Goal: Information Seeking & Learning: Learn about a topic

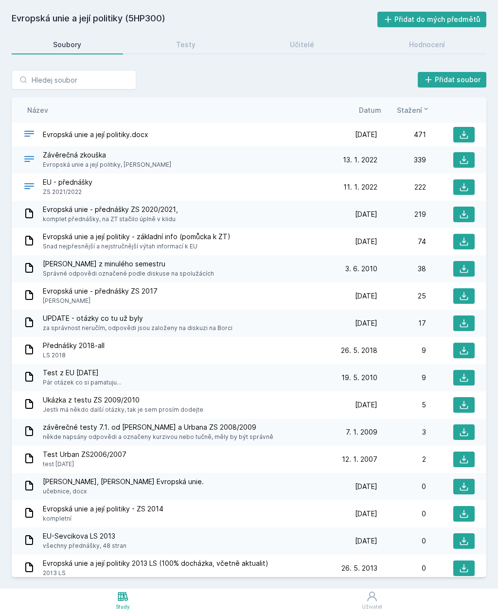
scroll to position [31, 0]
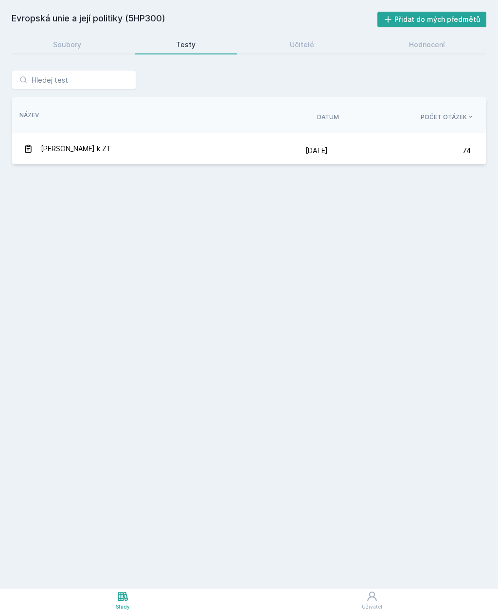
click at [68, 35] on link "Soubory" at bounding box center [67, 44] width 111 height 19
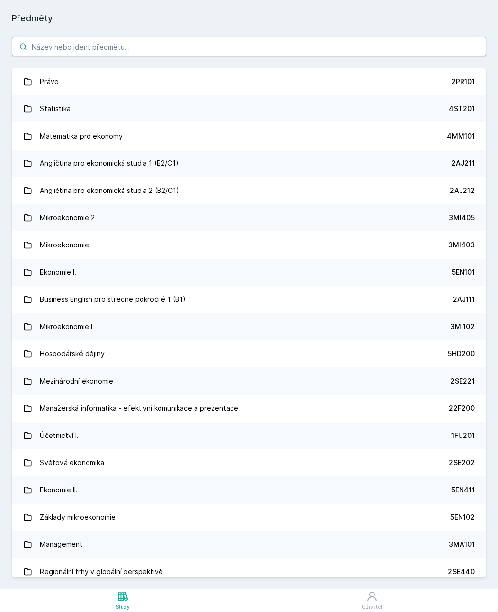
click at [78, 46] on input "search" at bounding box center [249, 46] width 474 height 19
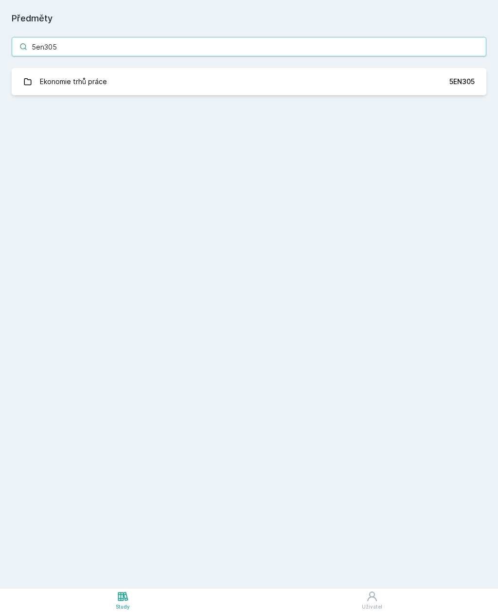
type input "5en305"
click at [416, 87] on link "Ekonomie trhů práce 5EN305" at bounding box center [249, 81] width 474 height 27
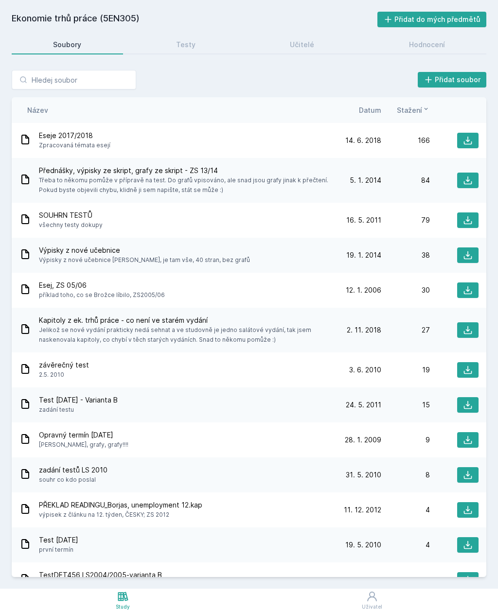
click at [432, 53] on link "Hodnocení" at bounding box center [426, 44] width 119 height 19
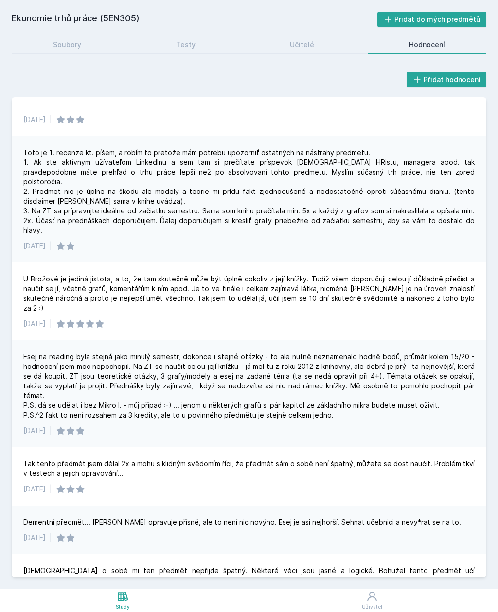
click at [63, 35] on link "Soubory" at bounding box center [67, 44] width 111 height 19
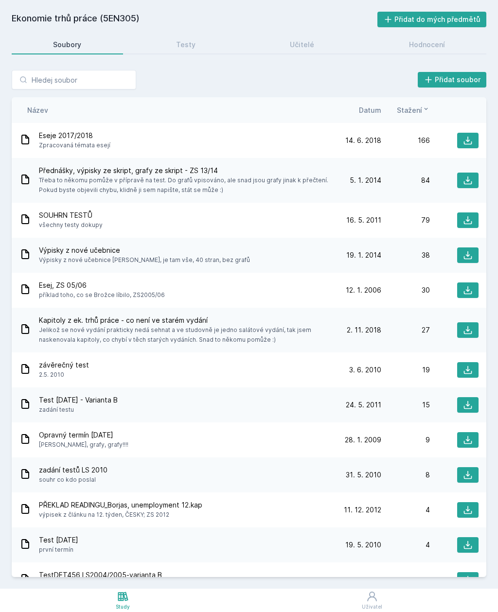
click at [374, 109] on span "Datum" at bounding box center [370, 110] width 22 height 10
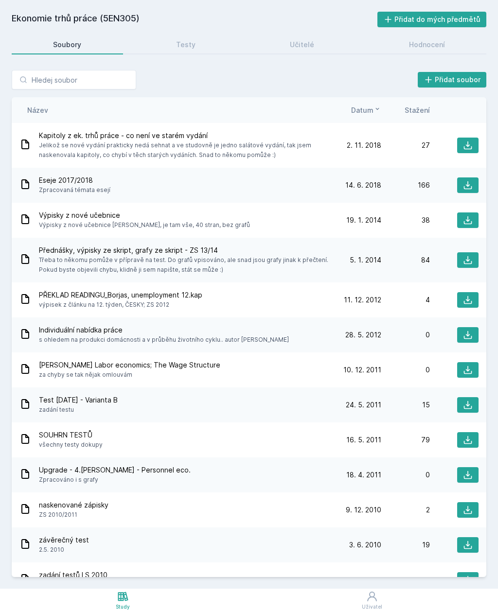
click at [175, 40] on link "Testy" at bounding box center [186, 44] width 103 height 19
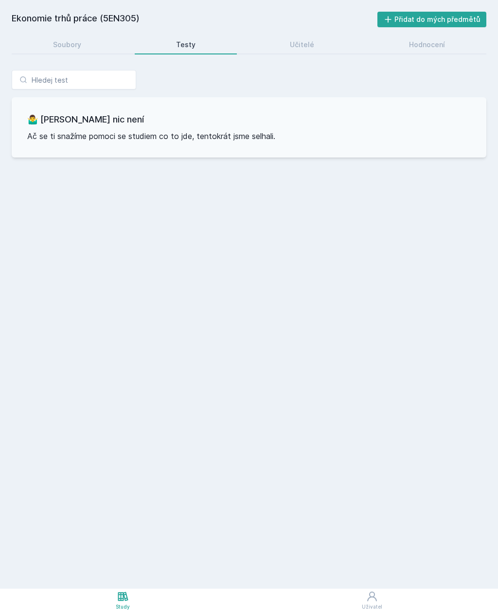
click at [294, 49] on div "Učitelé" at bounding box center [302, 45] width 24 height 10
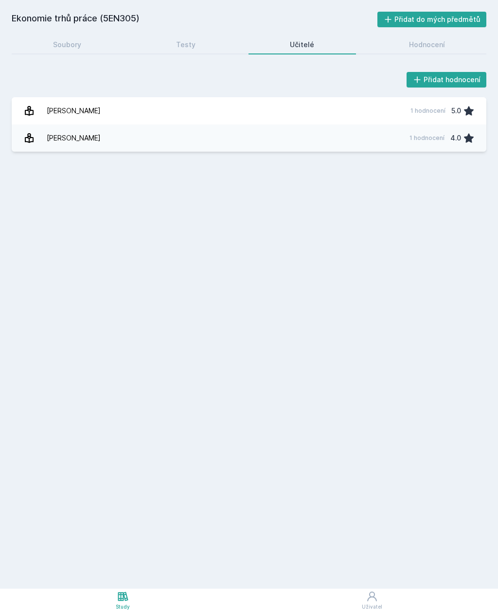
click at [440, 43] on div "Hodnocení" at bounding box center [427, 45] width 36 height 10
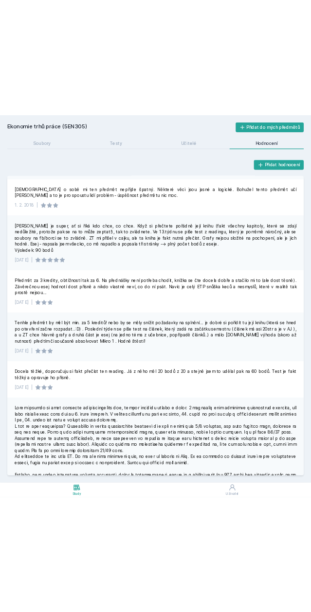
scroll to position [451, 0]
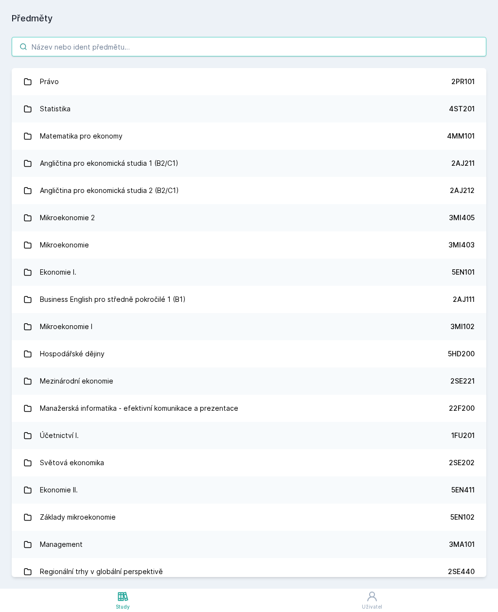
click at [78, 45] on input "search" at bounding box center [249, 46] width 474 height 19
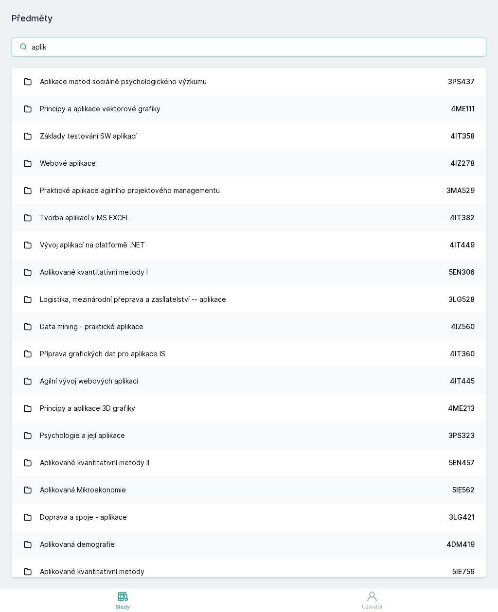
type input "apliko"
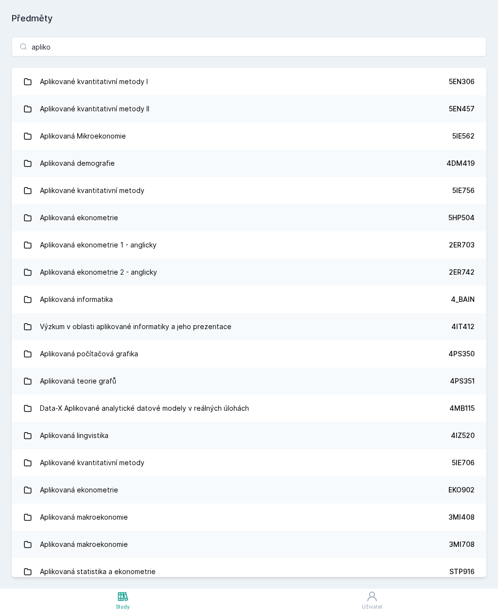
click at [476, 85] on link "Aplikované kvantitativní metody I 5EN306" at bounding box center [249, 81] width 474 height 27
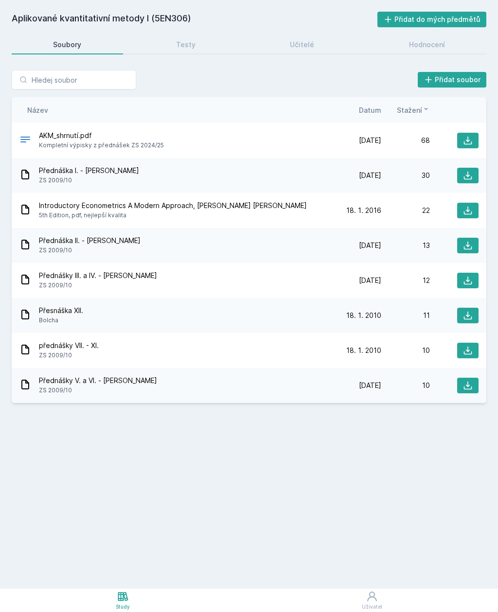
click at [442, 43] on div "Hodnocení" at bounding box center [427, 45] width 36 height 10
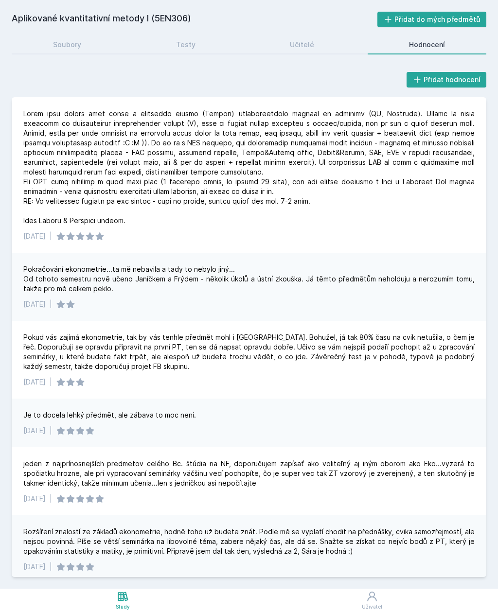
click at [56, 35] on link "Soubory" at bounding box center [67, 44] width 111 height 19
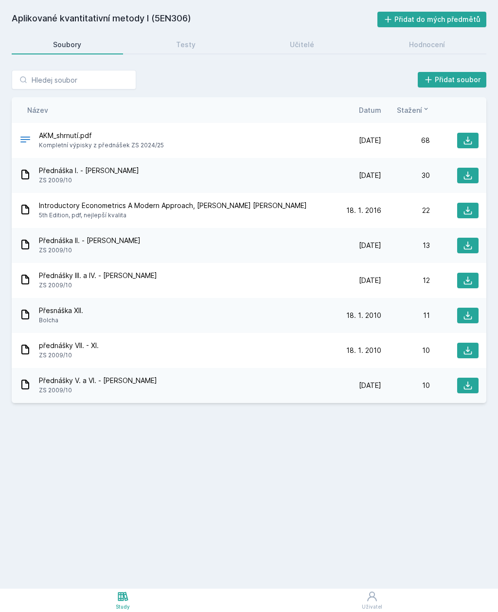
click at [471, 138] on icon at bounding box center [468, 141] width 10 height 10
